Goal: Find specific page/section: Find specific page/section

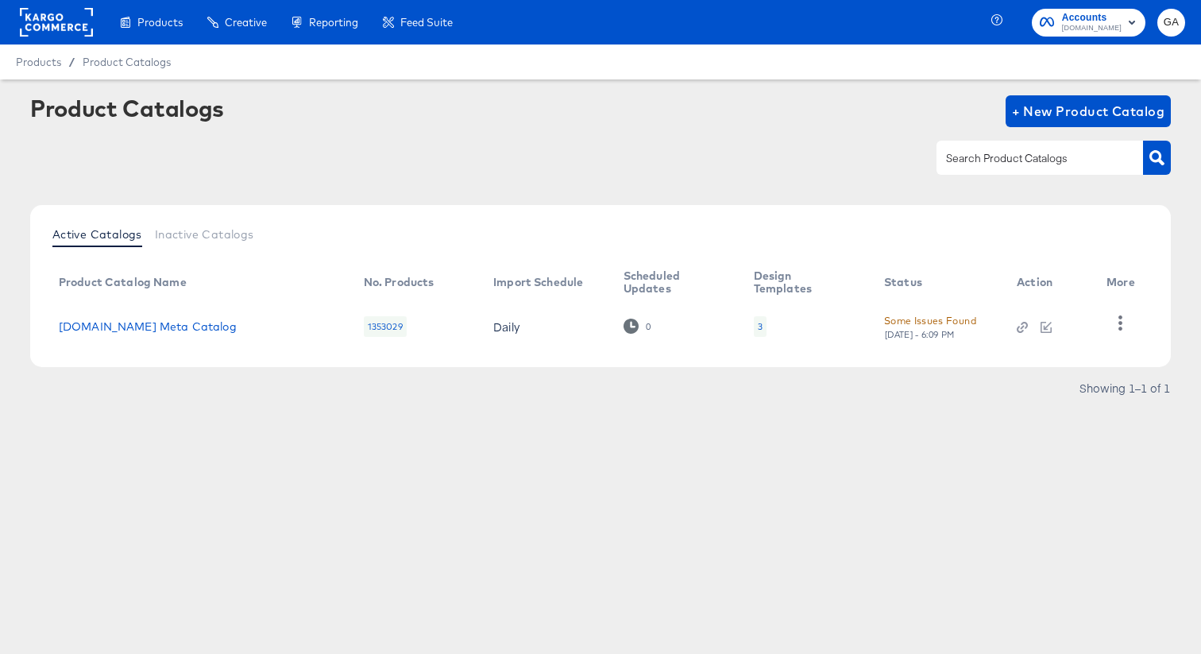
click at [131, 152] on div at bounding box center [600, 158] width 1140 height 36
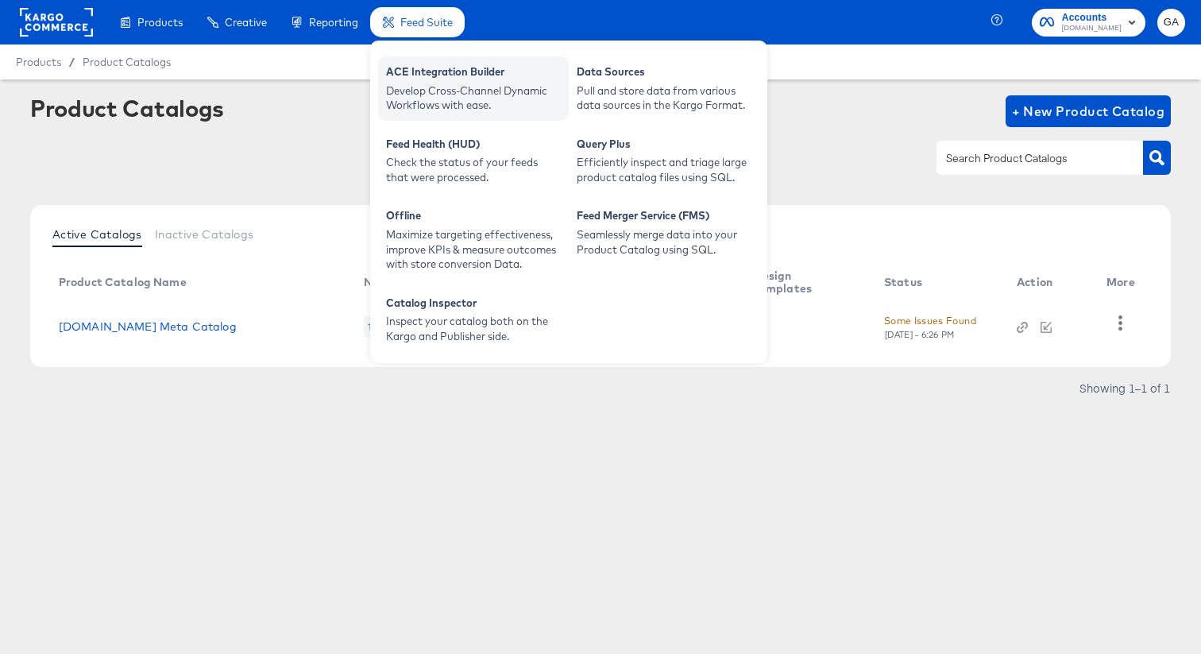
click at [431, 92] on div "Develop Cross-Channel Dynamic Workflows with ease." at bounding box center [473, 97] width 175 height 29
